Goal: Task Accomplishment & Management: Manage account settings

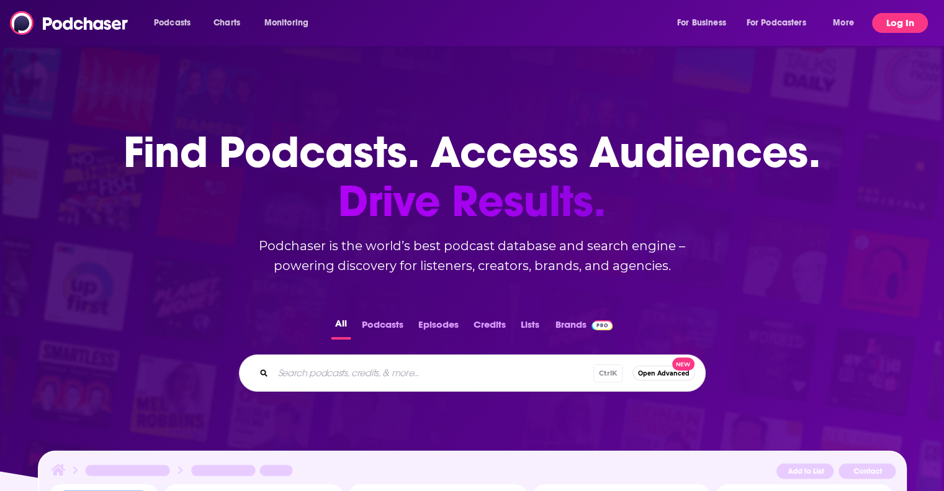
click at [901, 27] on button "Log In" at bounding box center [900, 23] width 56 height 20
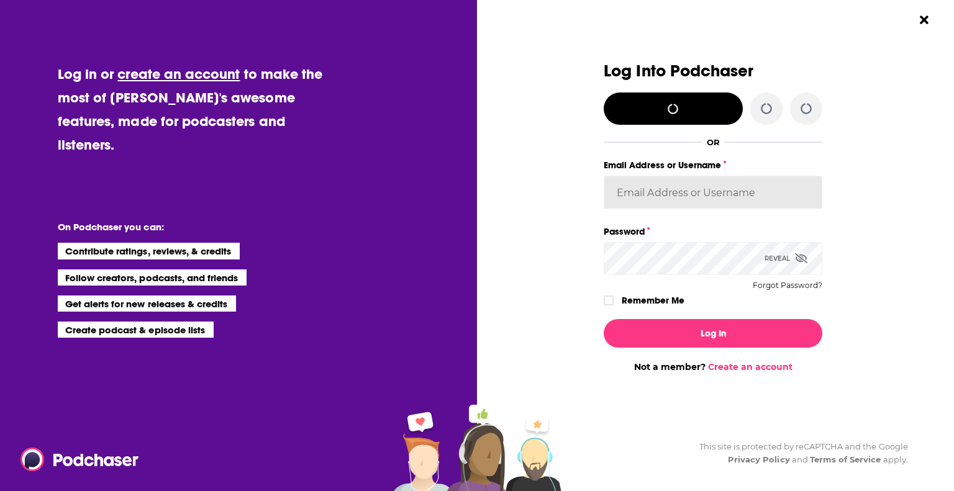
type input "[PERSON_NAME][EMAIL_ADDRESS][DOMAIN_NAME]"
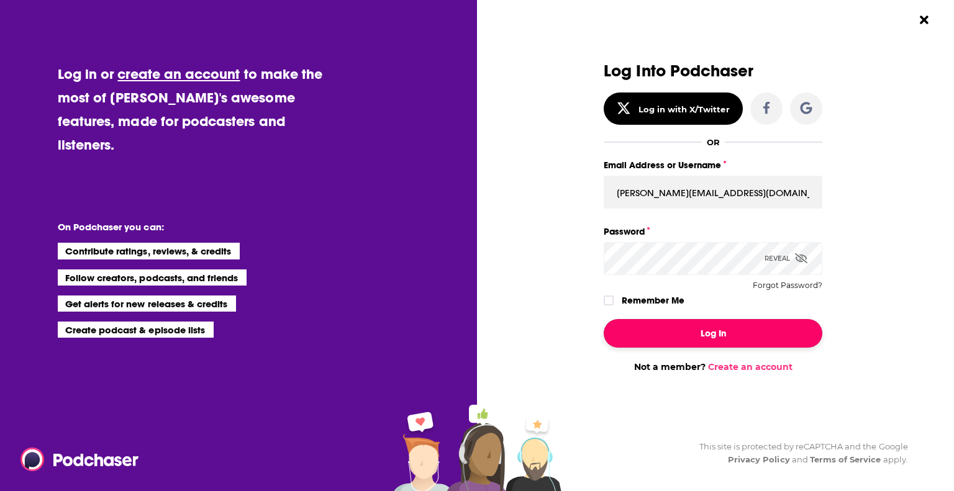
click at [718, 330] on button "Log In" at bounding box center [713, 333] width 219 height 29
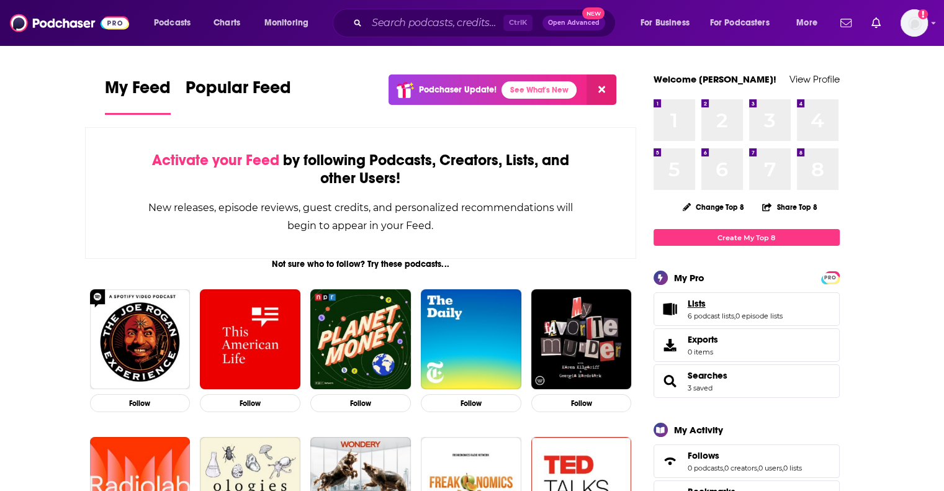
click at [709, 305] on link "Lists" at bounding box center [735, 303] width 95 height 11
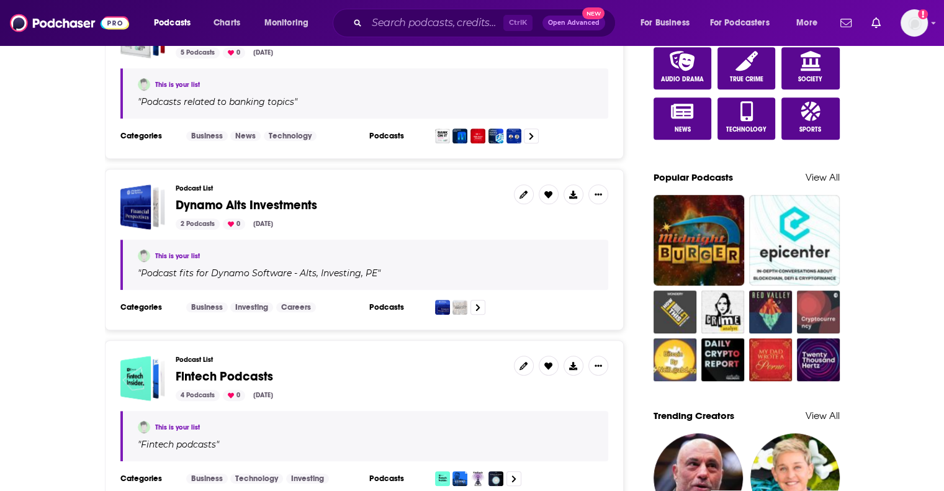
scroll to position [745, 0]
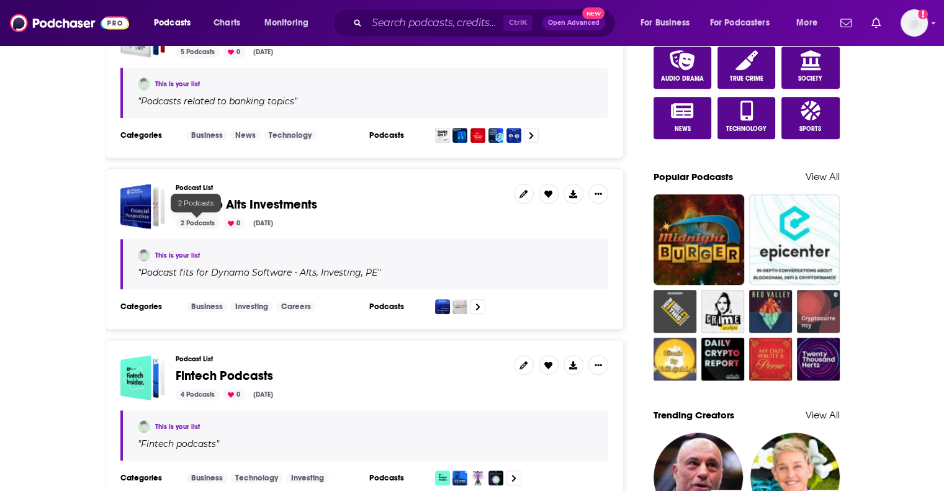
click at [191, 221] on div "2 Podcasts" at bounding box center [198, 223] width 44 height 11
click at [413, 227] on div "Podcast List Dynamo Alts Investments 2 Podcasts 0 [DATE] This is your list " Po…" at bounding box center [364, 248] width 519 height 161
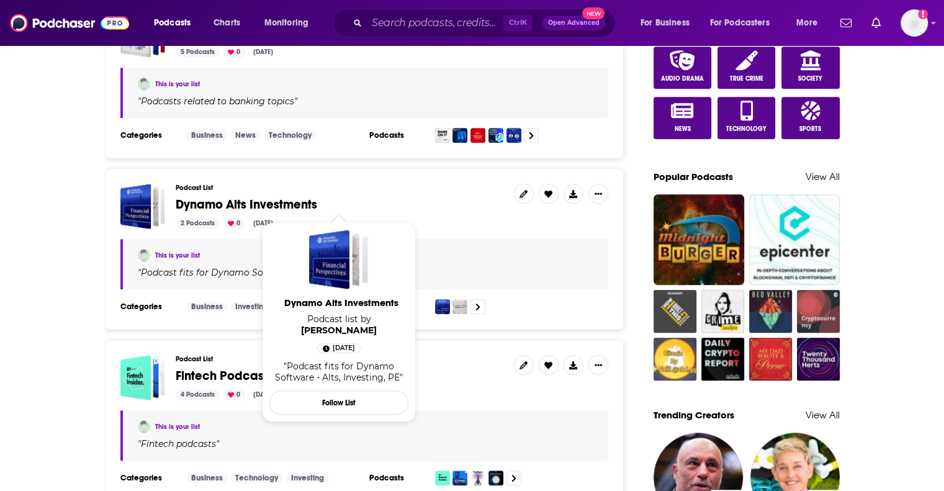
click at [199, 199] on span "Dynamo Alts Investments" at bounding box center [247, 205] width 142 height 16
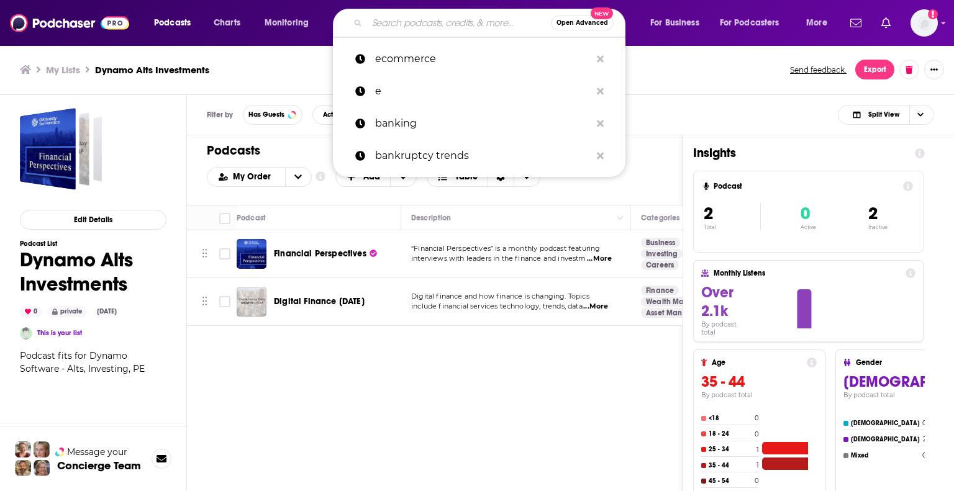
click at [443, 19] on input "Search podcasts, credits, & more..." at bounding box center [459, 23] width 184 height 20
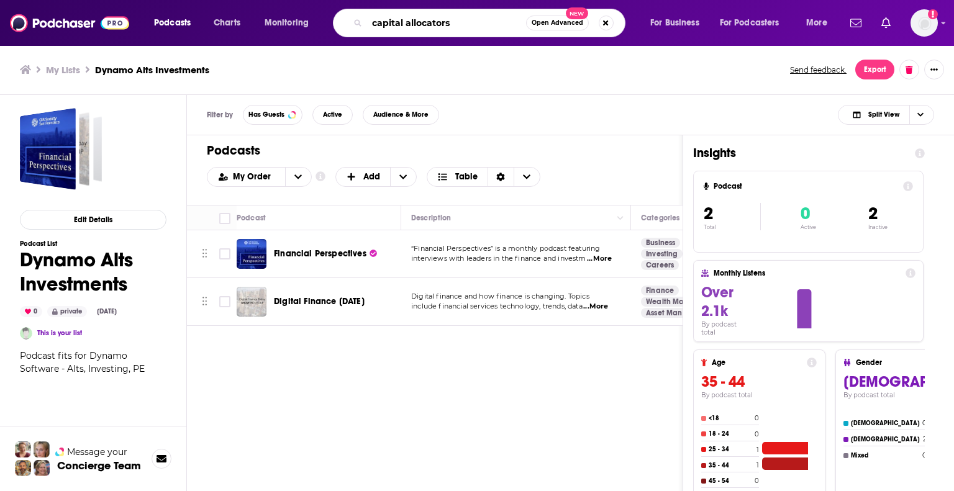
type input "capital allocators"
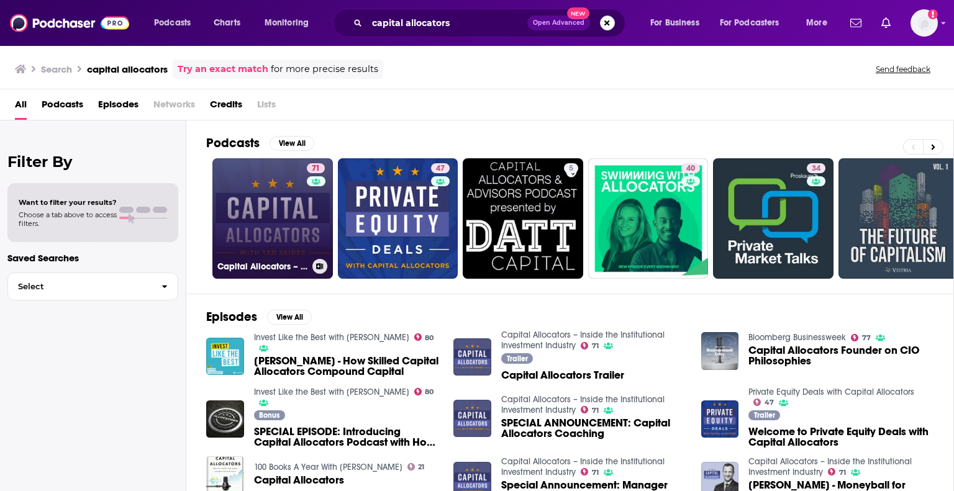
click at [307, 242] on div "71" at bounding box center [317, 211] width 21 height 96
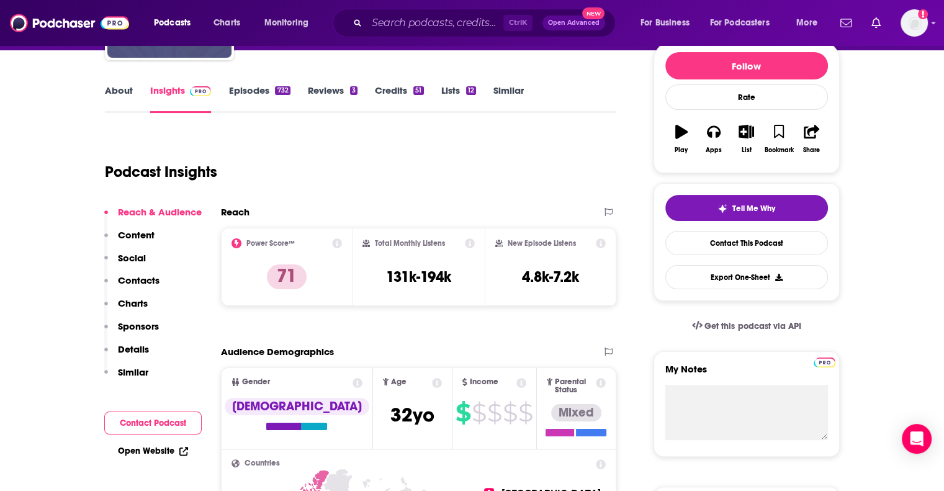
scroll to position [62, 0]
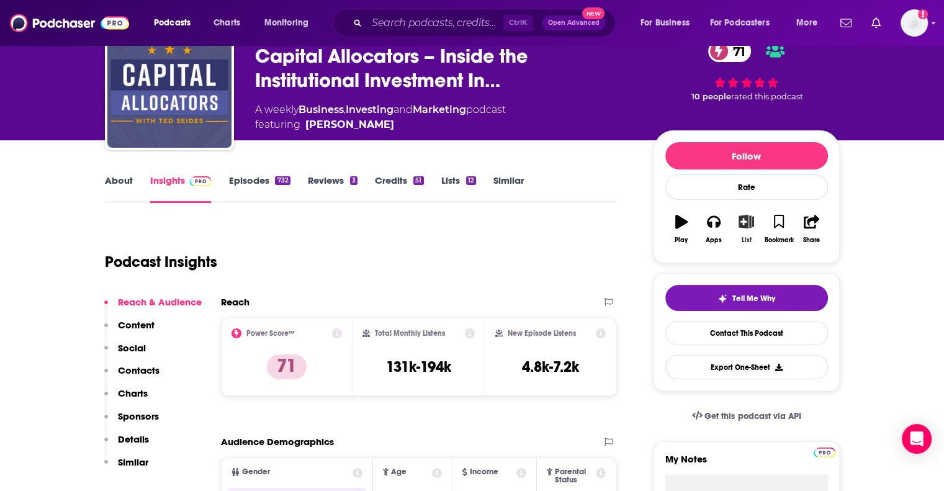
click at [749, 223] on icon "button" at bounding box center [747, 222] width 16 height 14
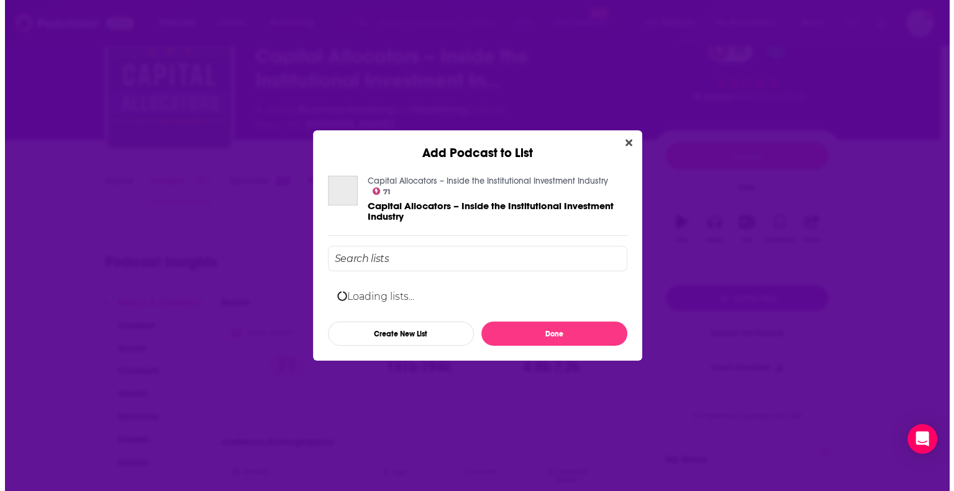
scroll to position [0, 0]
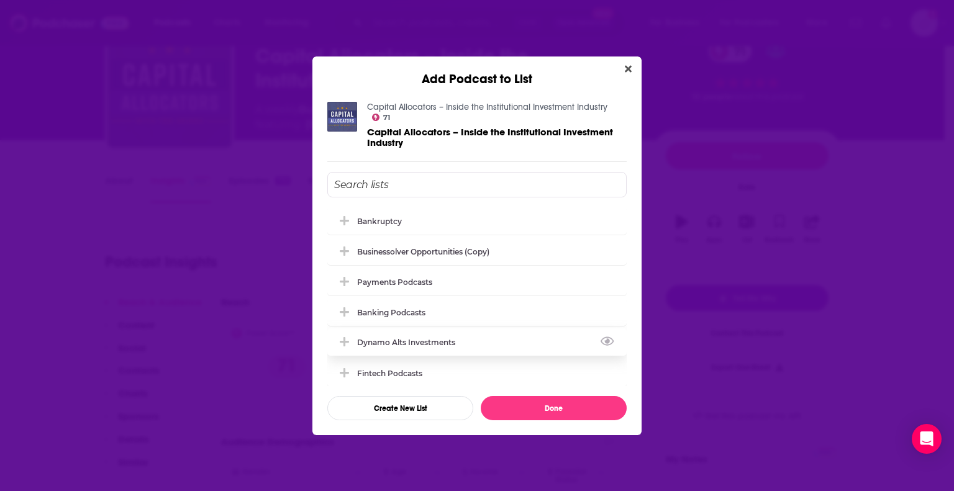
click at [507, 350] on div "Dynamo Alts Investments" at bounding box center [476, 341] width 299 height 27
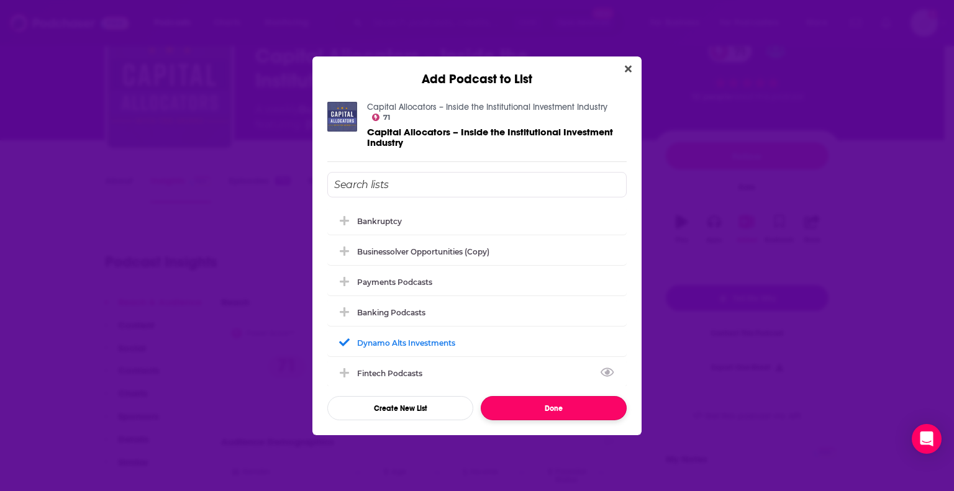
click at [541, 407] on button "Done" at bounding box center [554, 408] width 146 height 24
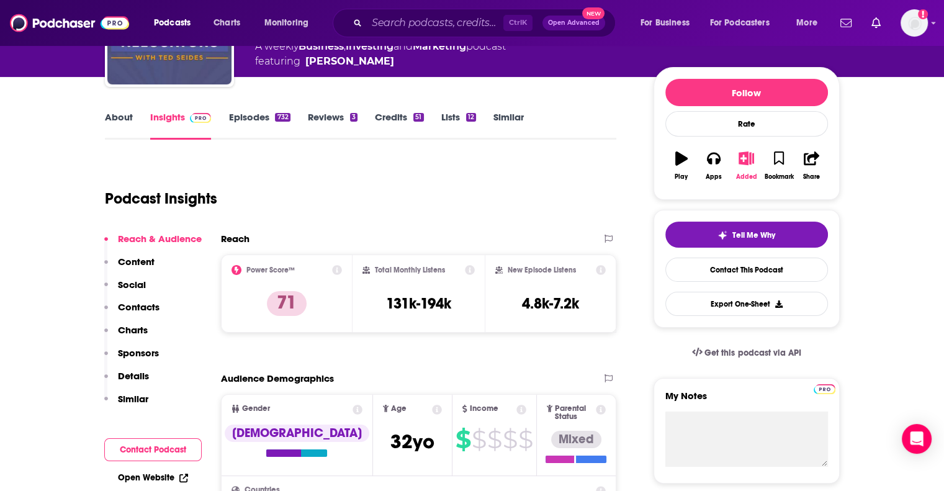
scroll to position [124, 0]
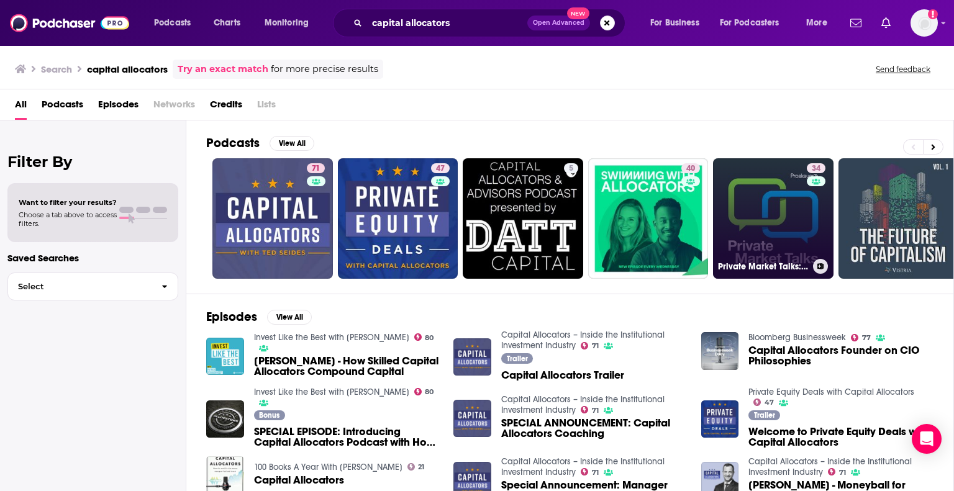
click at [766, 245] on link "34 Private Market Talks: Conversations and insights on the private markets with…" at bounding box center [773, 218] width 120 height 120
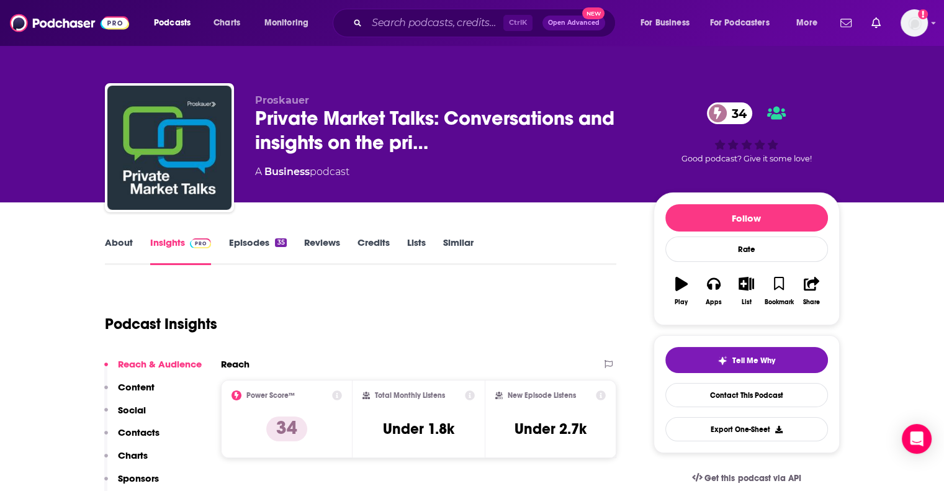
click at [122, 242] on link "About" at bounding box center [119, 251] width 28 height 29
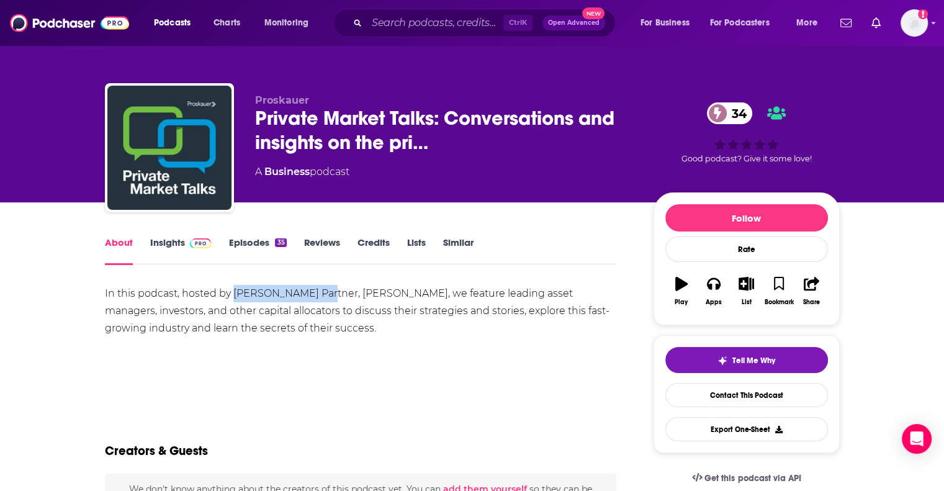
drag, startPoint x: 234, startPoint y: 293, endPoint x: 320, endPoint y: 297, distance: 85.8
click at [320, 297] on div "In this podcast, hosted by [PERSON_NAME] Partner, [PERSON_NAME], we feature lea…" at bounding box center [361, 311] width 512 height 52
click at [746, 283] on icon "button" at bounding box center [747, 284] width 16 height 14
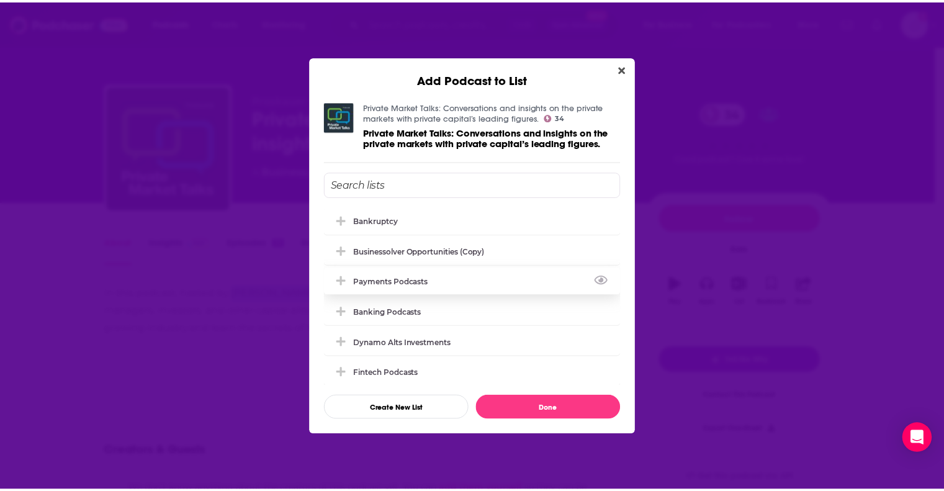
scroll to position [4, 0]
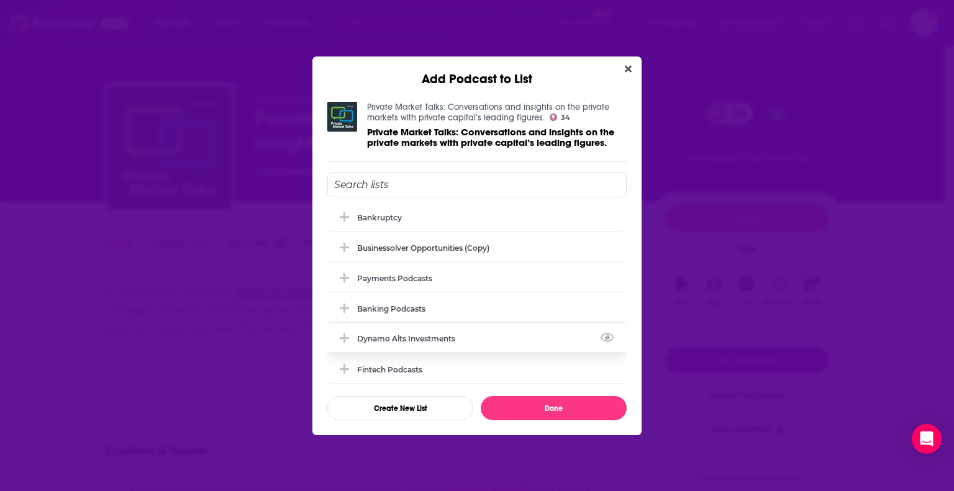
click at [448, 335] on div "Dynamo Alts Investments" at bounding box center [410, 338] width 106 height 9
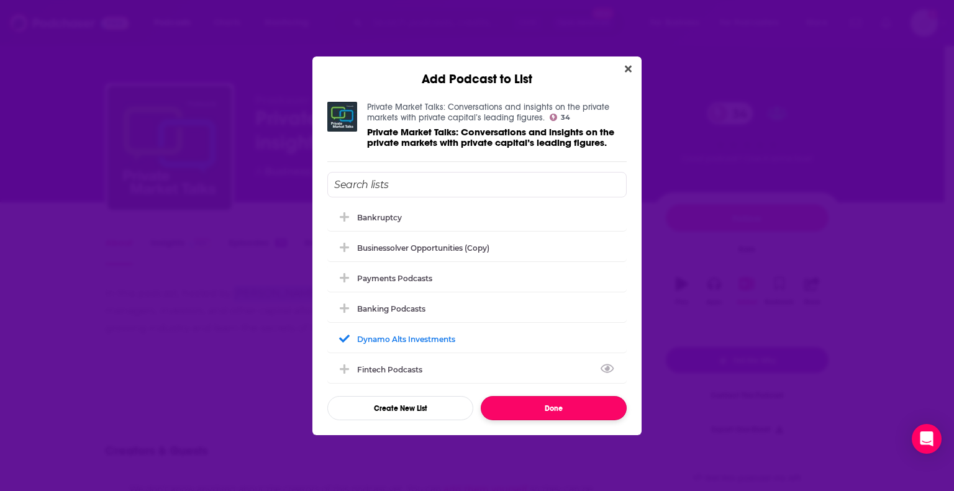
click at [550, 412] on button "Done" at bounding box center [554, 408] width 146 height 24
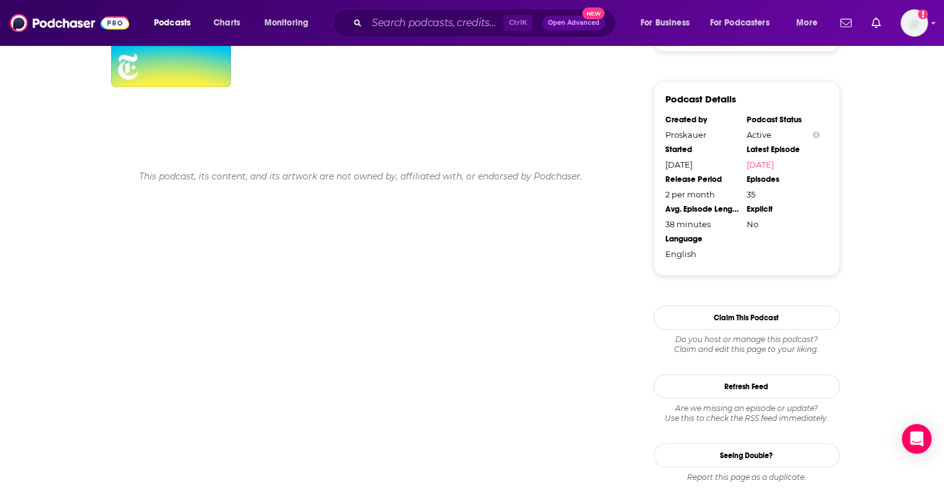
scroll to position [842, 0]
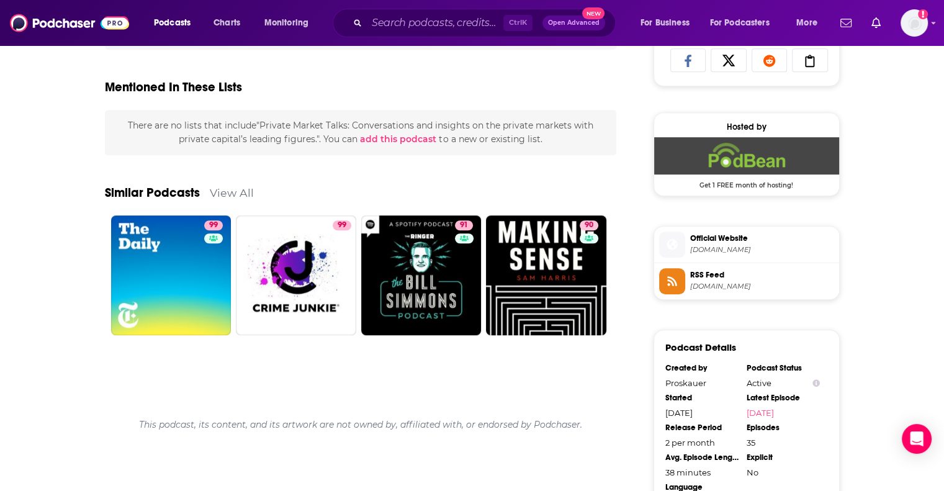
click at [217, 186] on link "View All" at bounding box center [232, 192] width 44 height 13
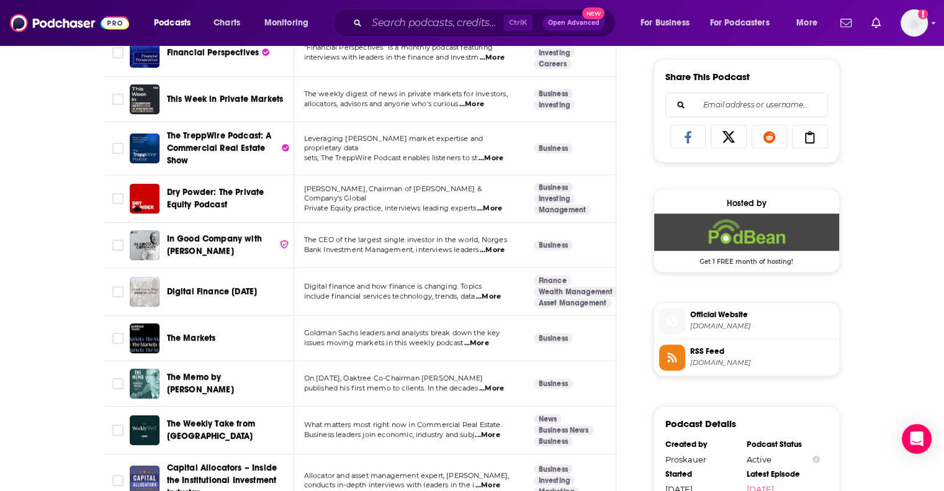
scroll to position [669, 0]
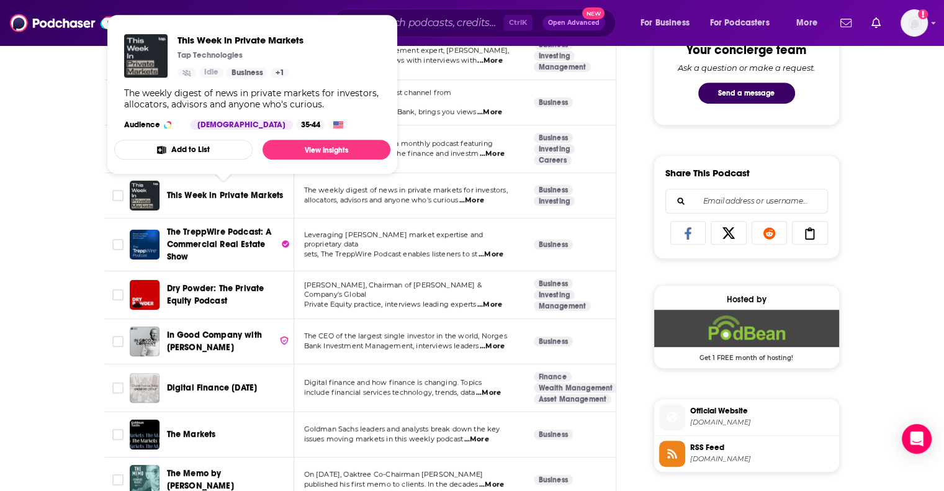
click at [225, 192] on span "This Week in Private Markets" at bounding box center [225, 195] width 117 height 11
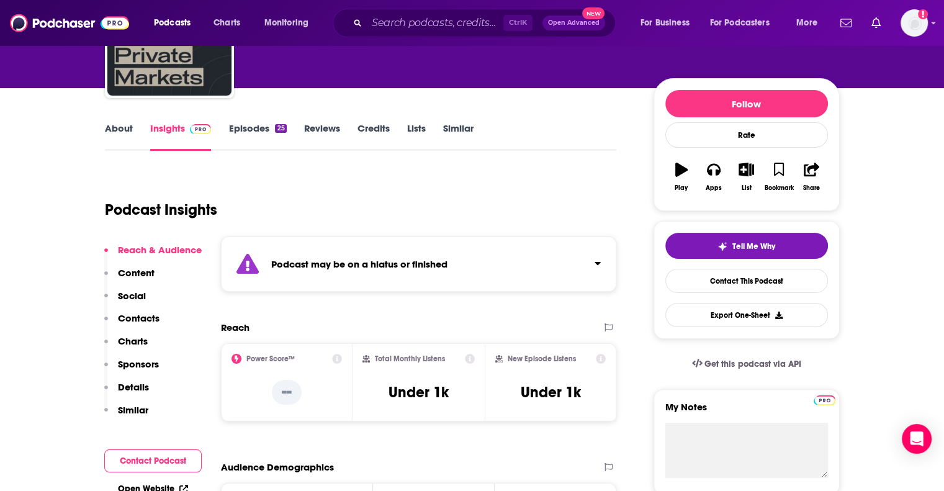
scroll to position [62, 0]
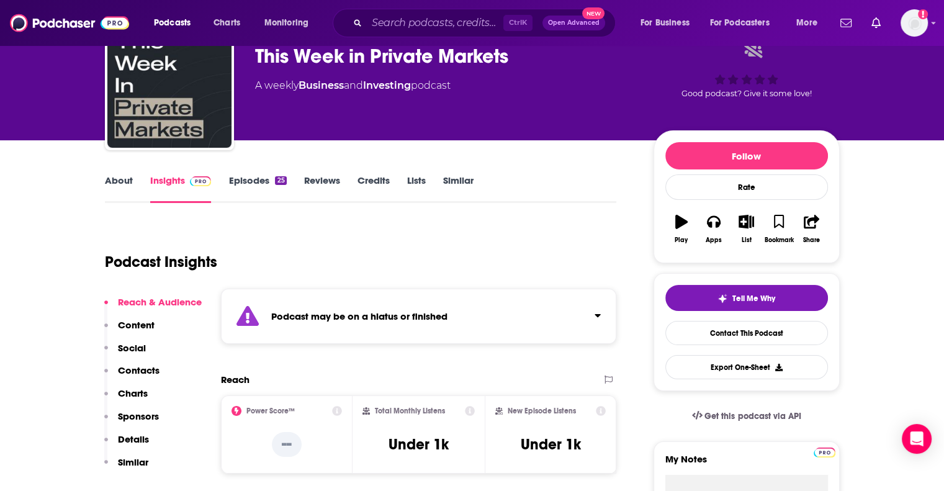
click at [122, 177] on link "About" at bounding box center [119, 188] width 28 height 29
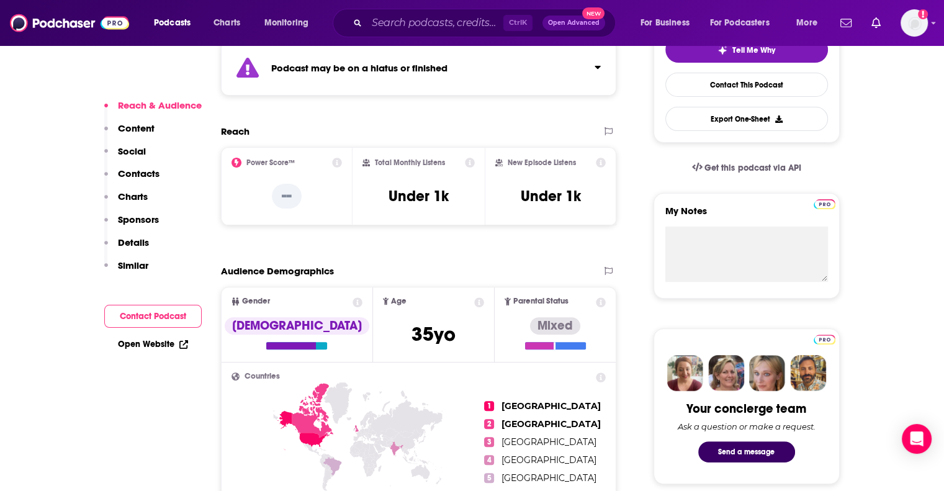
scroll to position [248, 0]
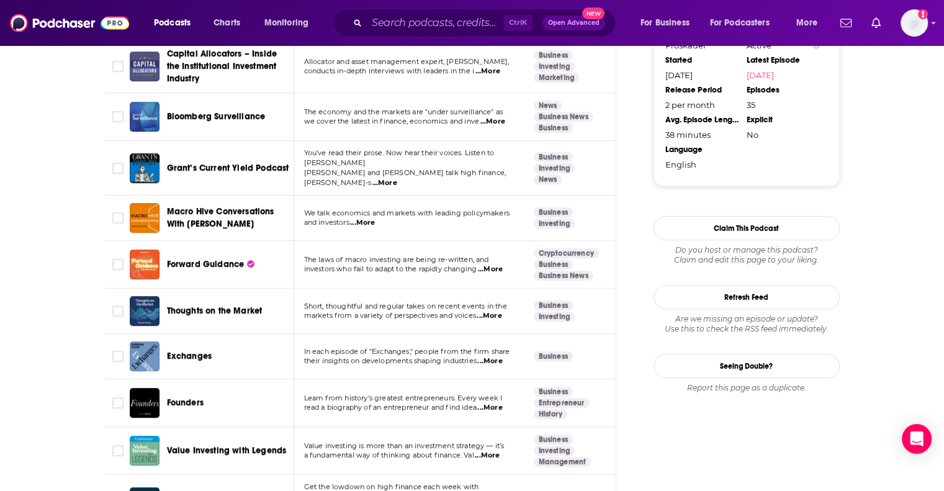
scroll to position [683, 0]
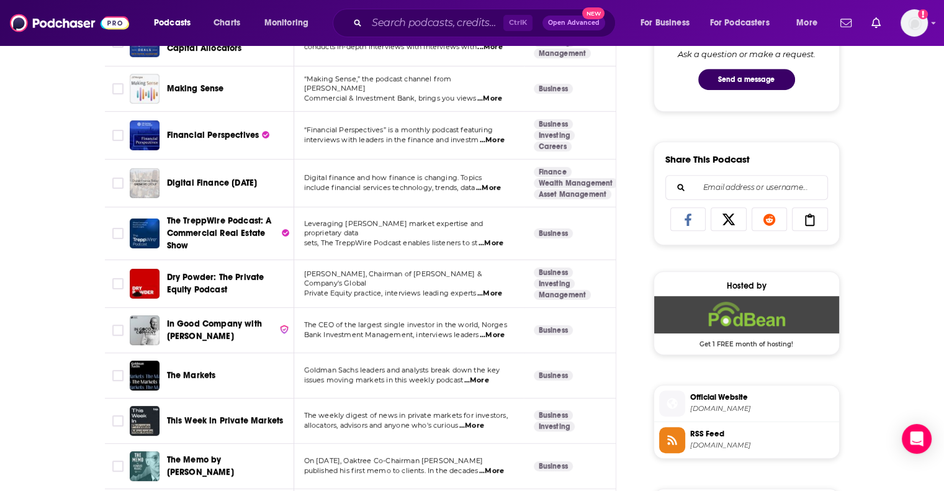
click at [349, 130] on span "“Financial Perspectives” is a monthly podcast featuring" at bounding box center [398, 129] width 189 height 9
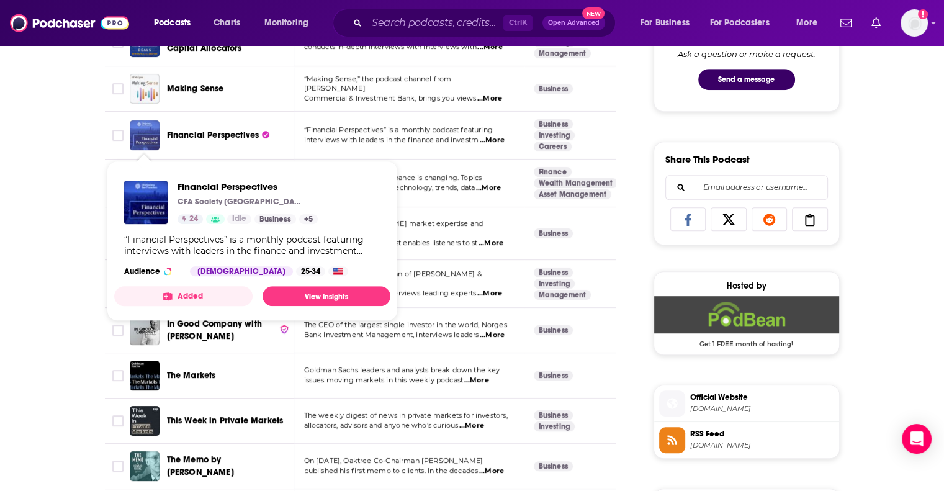
click at [142, 129] on img "Financial Perspectives" at bounding box center [145, 135] width 30 height 30
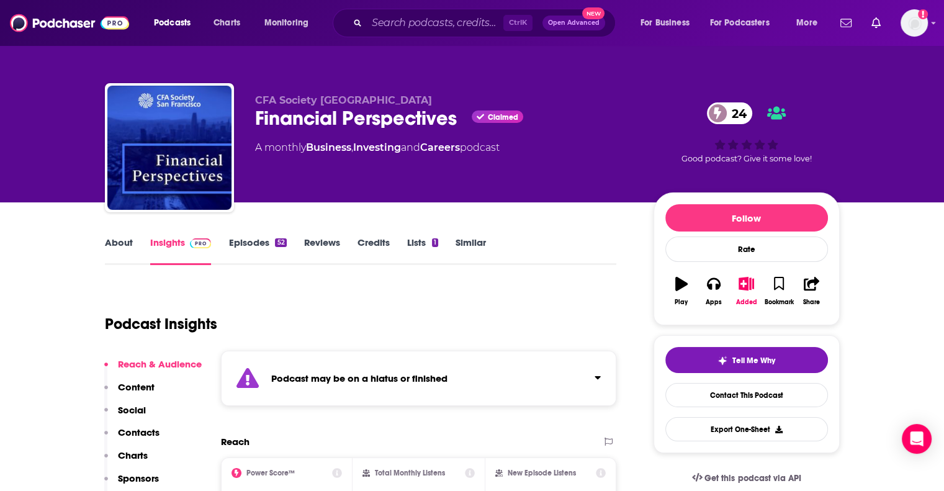
click at [129, 242] on link "About" at bounding box center [119, 251] width 28 height 29
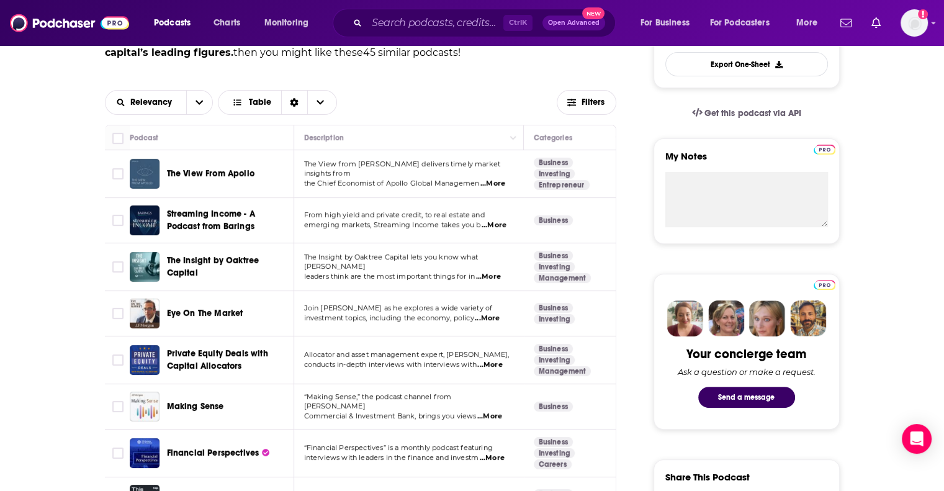
scroll to position [310, 0]
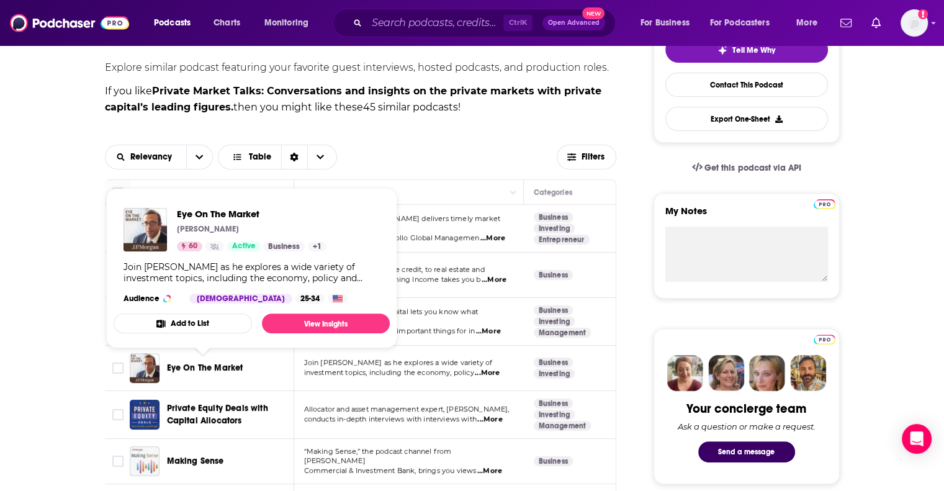
click at [189, 367] on span "Eye On The Market" at bounding box center [205, 368] width 76 height 11
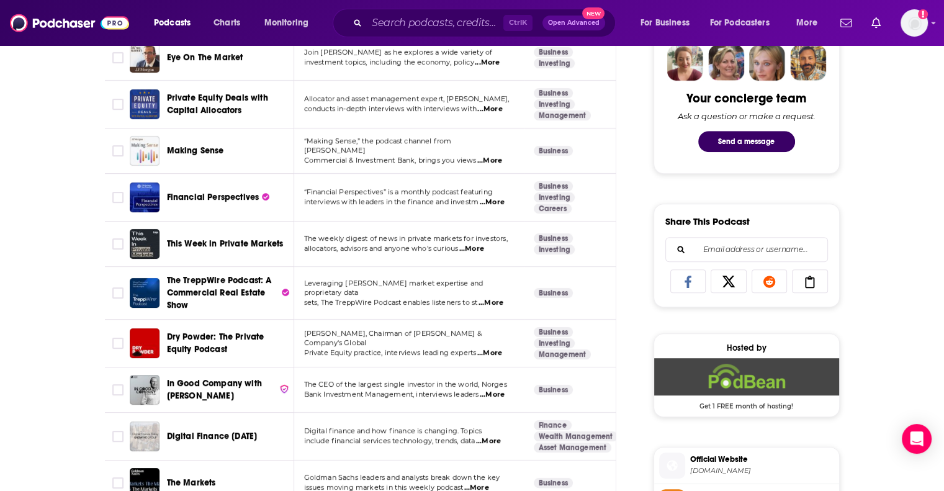
scroll to position [497, 0]
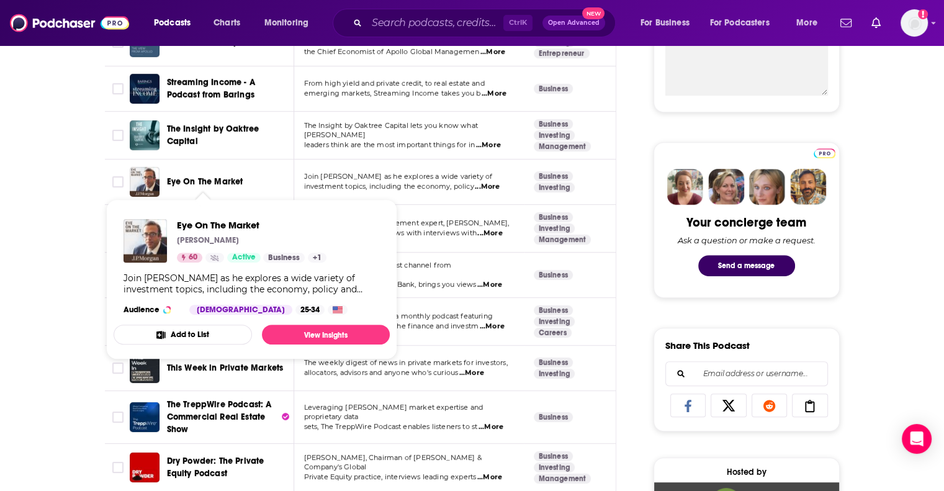
click at [186, 332] on button "Add to List" at bounding box center [183, 335] width 138 height 20
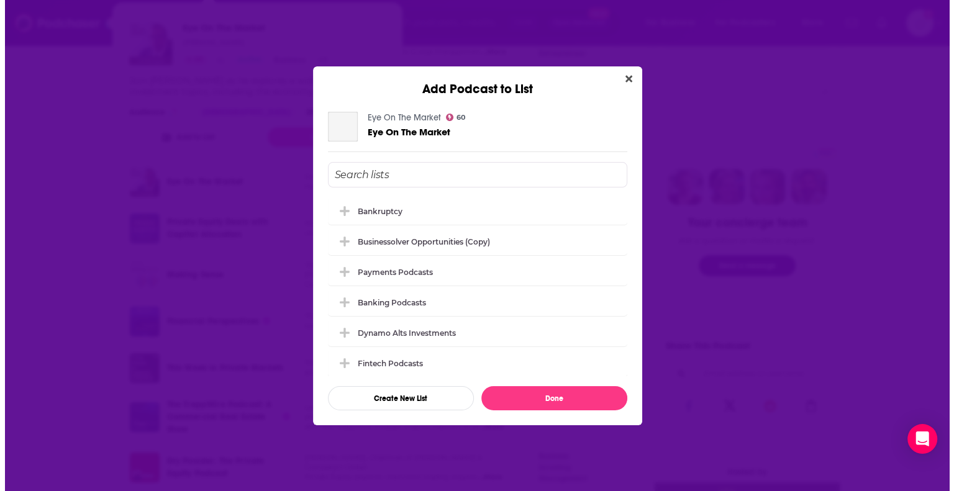
scroll to position [0, 0]
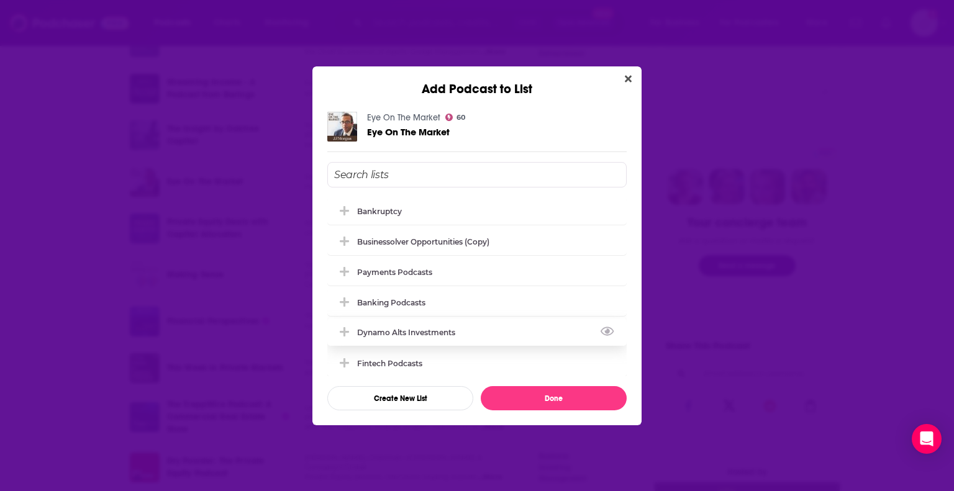
click at [396, 330] on div "Dynamo Alts Investments" at bounding box center [410, 332] width 106 height 9
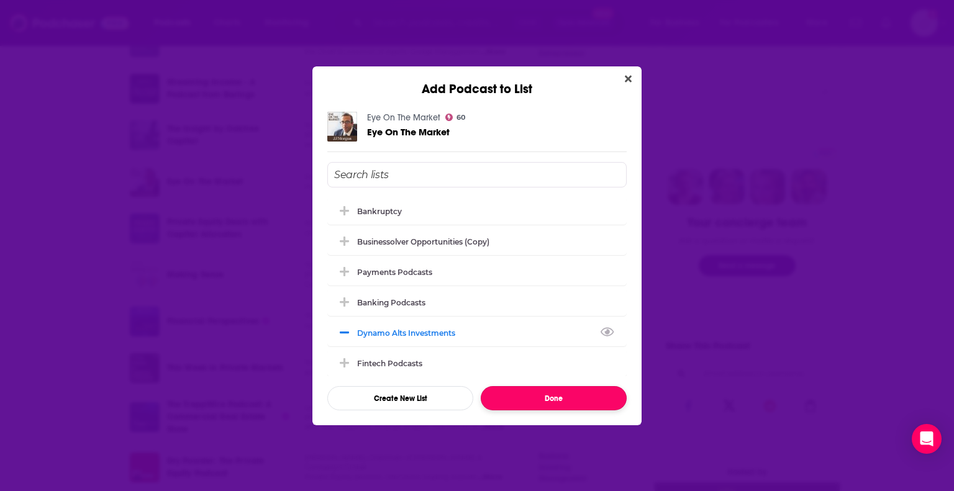
click at [590, 396] on button "Done" at bounding box center [554, 398] width 146 height 24
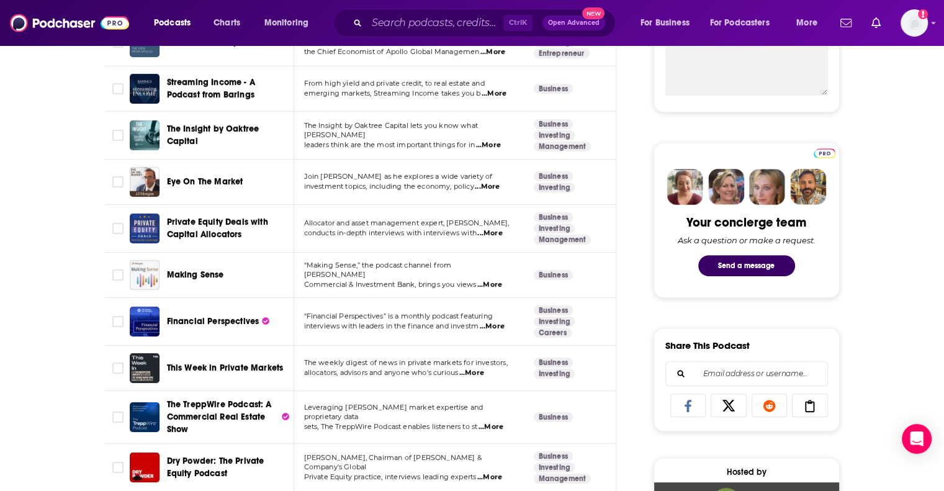
scroll to position [373, 0]
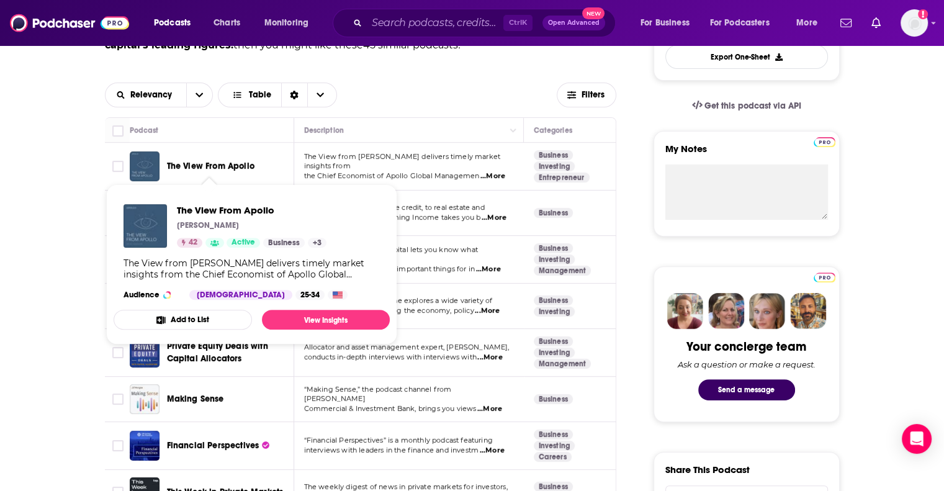
click at [175, 319] on button "Add to List" at bounding box center [183, 320] width 138 height 20
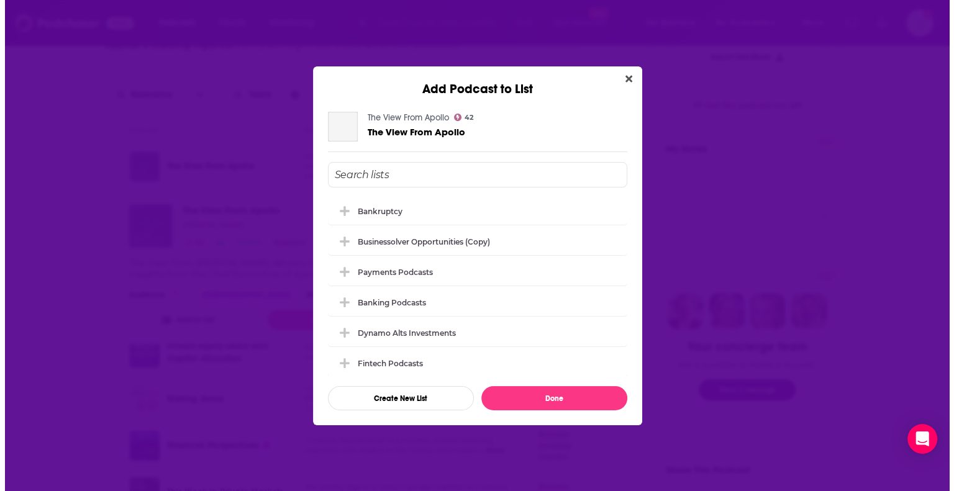
scroll to position [0, 0]
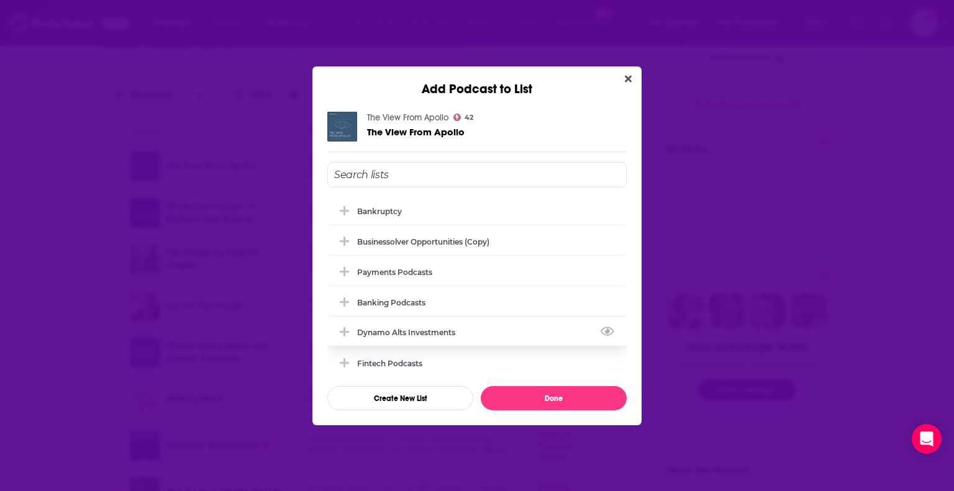
click at [391, 337] on div "Dynamo Alts Investments" at bounding box center [410, 332] width 106 height 9
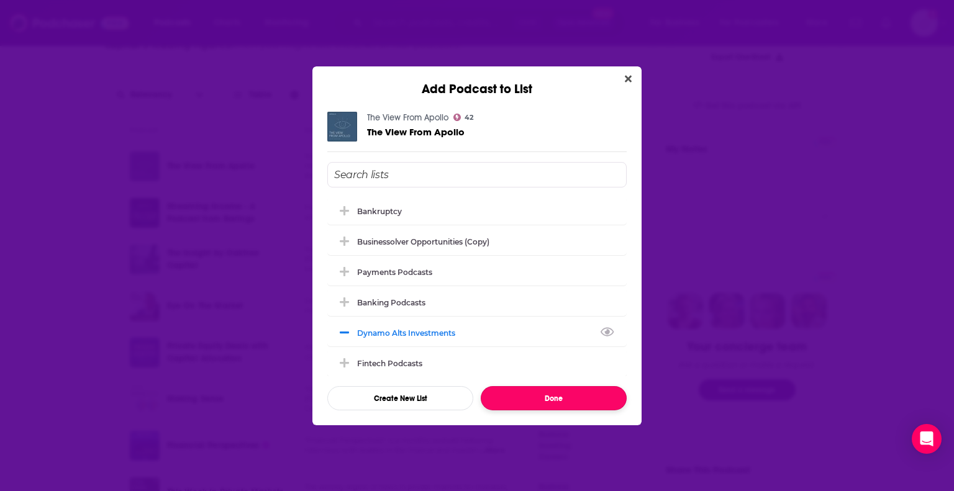
click at [559, 399] on button "Done" at bounding box center [554, 398] width 146 height 24
